Goal: Check status: Check status

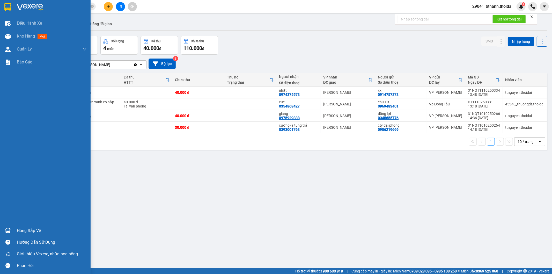
click at [36, 227] on div "Hàng sắp về" at bounding box center [52, 231] width 70 height 8
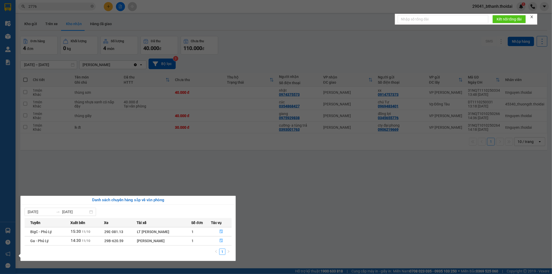
click at [220, 24] on section "Kết quả tìm kiếm ( 85 ) Bộ lọc Mã ĐH Trạng thái Món hàng Thu hộ Tổng cước Chưa …" at bounding box center [276, 137] width 552 height 274
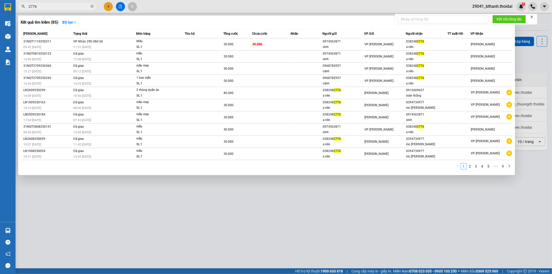
drag, startPoint x: 73, startPoint y: 5, endPoint x: 0, endPoint y: -3, distance: 73.5
click at [0, 0] on html "Kết quả tìm kiếm ( 85 ) Bộ lọc Mã ĐH Trạng thái Món hàng Thu hộ Tổng cước Chưa …" at bounding box center [276, 137] width 552 height 274
paste input "0969717089"
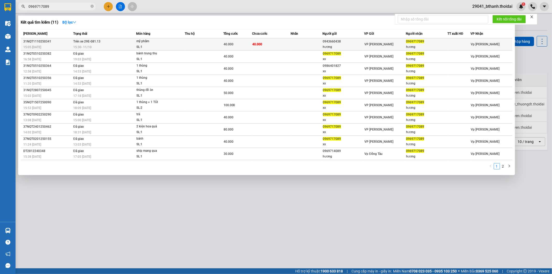
type input "0969717089"
click at [156, 46] on div "SL: 1" at bounding box center [155, 47] width 39 height 6
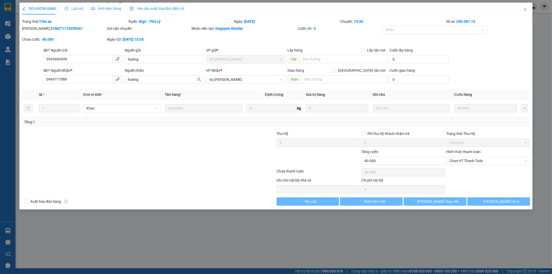
click at [67, 9] on icon "clock-circle" at bounding box center [67, 9] width 4 height 4
